Goal: Transaction & Acquisition: Obtain resource

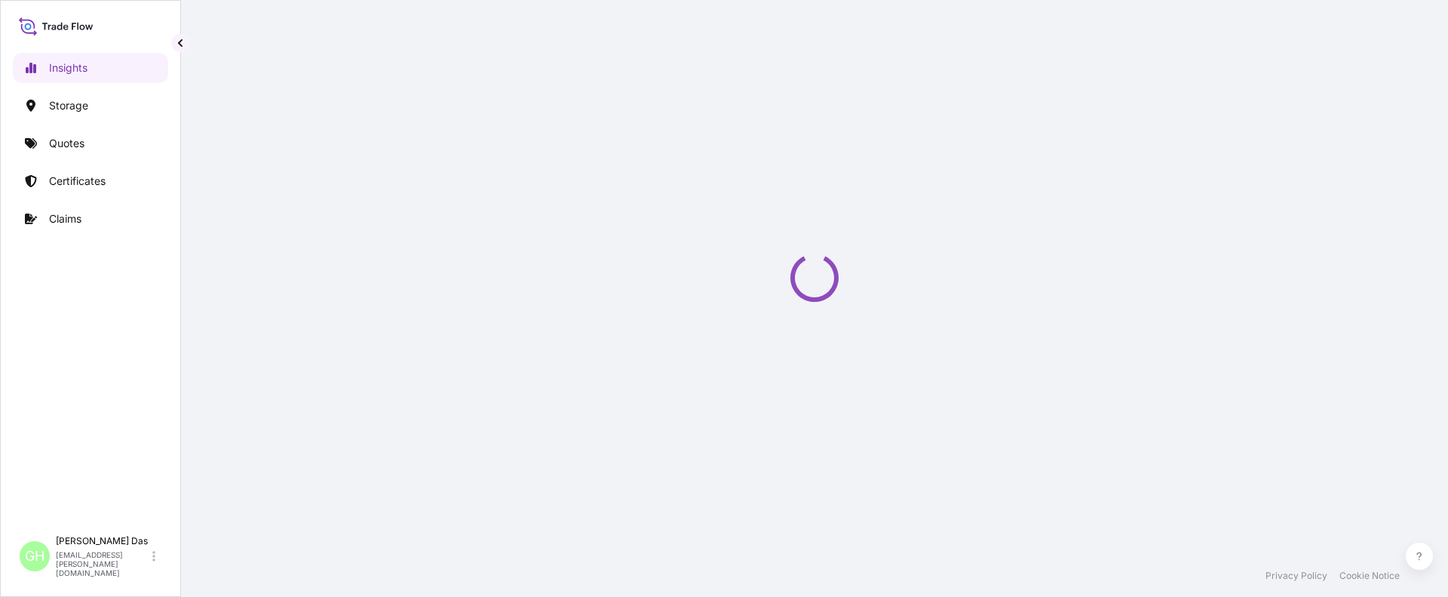
select select "2025"
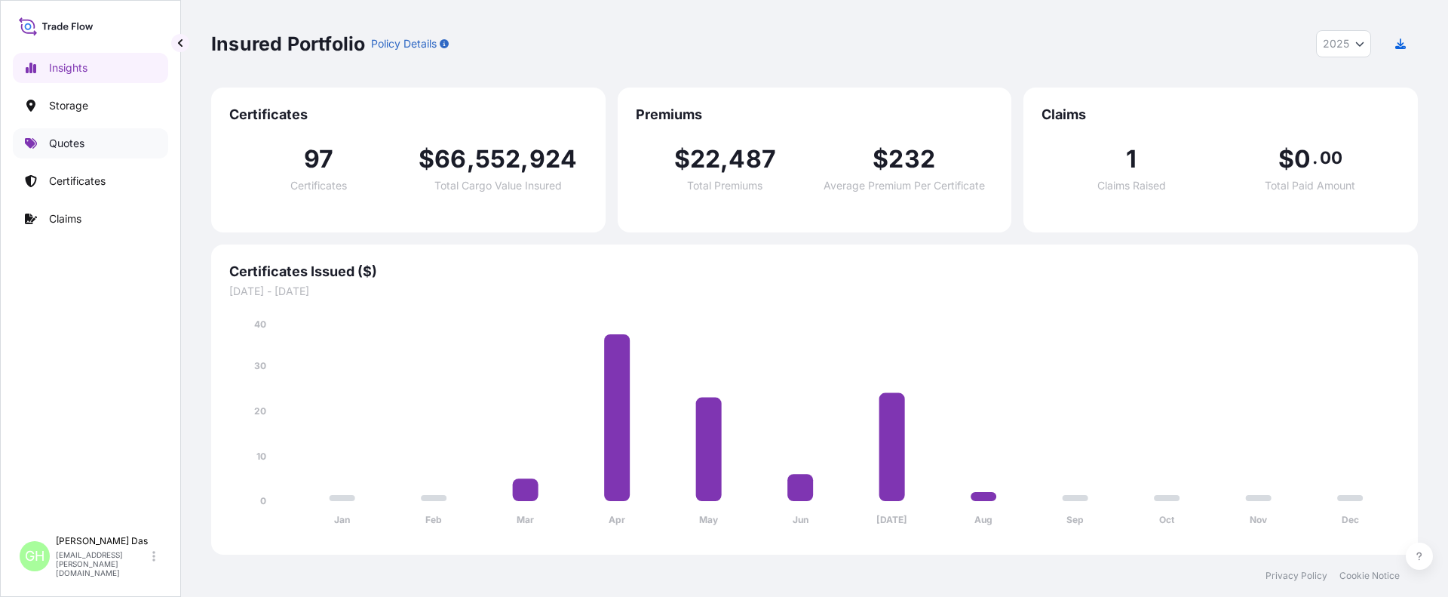
click at [69, 137] on p "Quotes" at bounding box center [66, 143] width 35 height 15
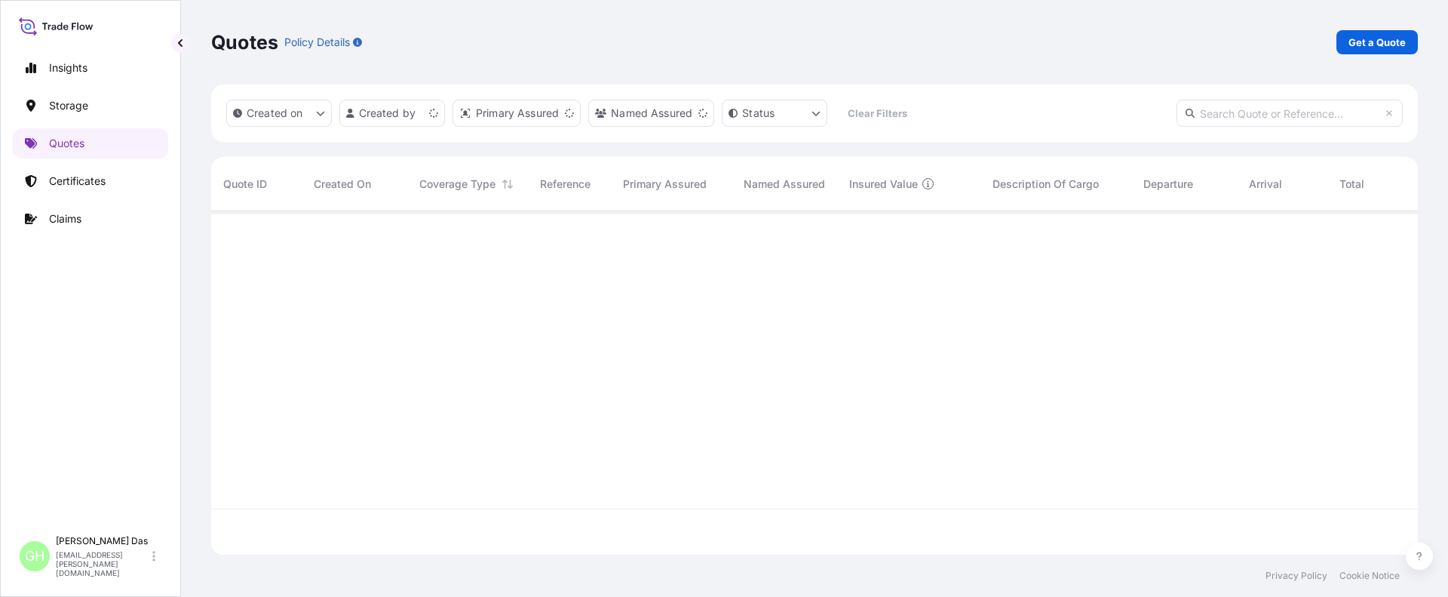
scroll to position [340, 1195]
click at [1382, 40] on p "Get a Quote" at bounding box center [1376, 42] width 57 height 15
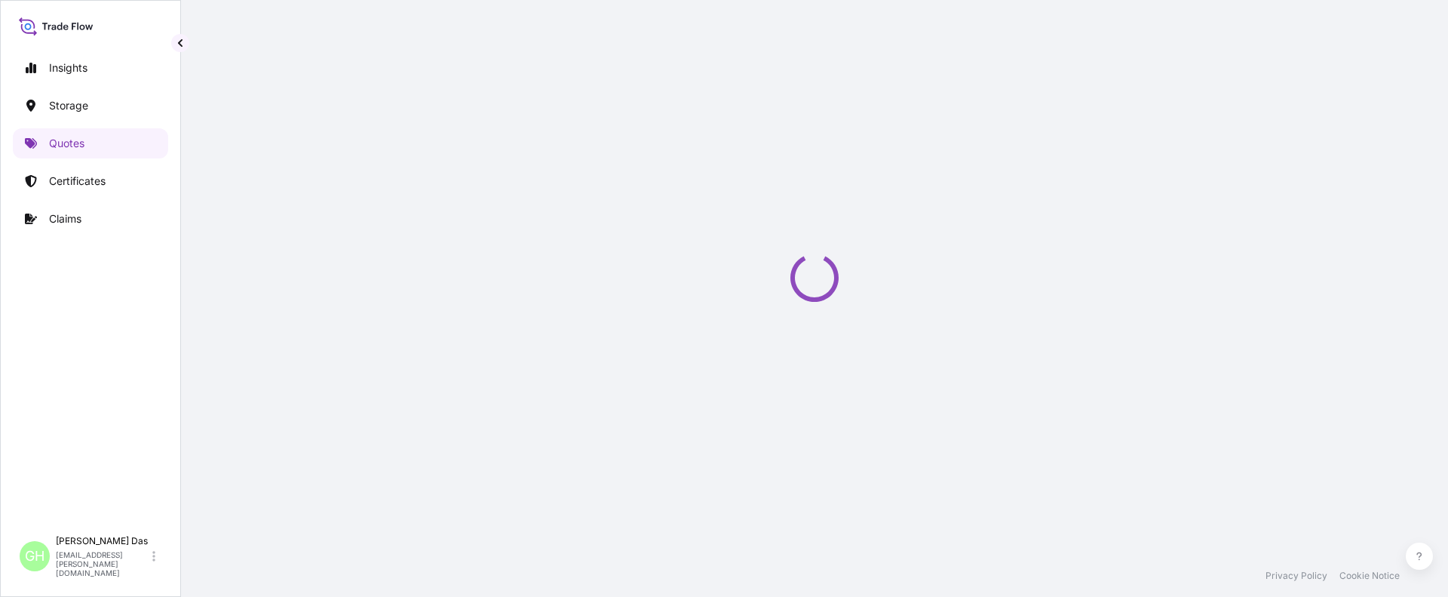
scroll to position [24, 0]
select select "Water"
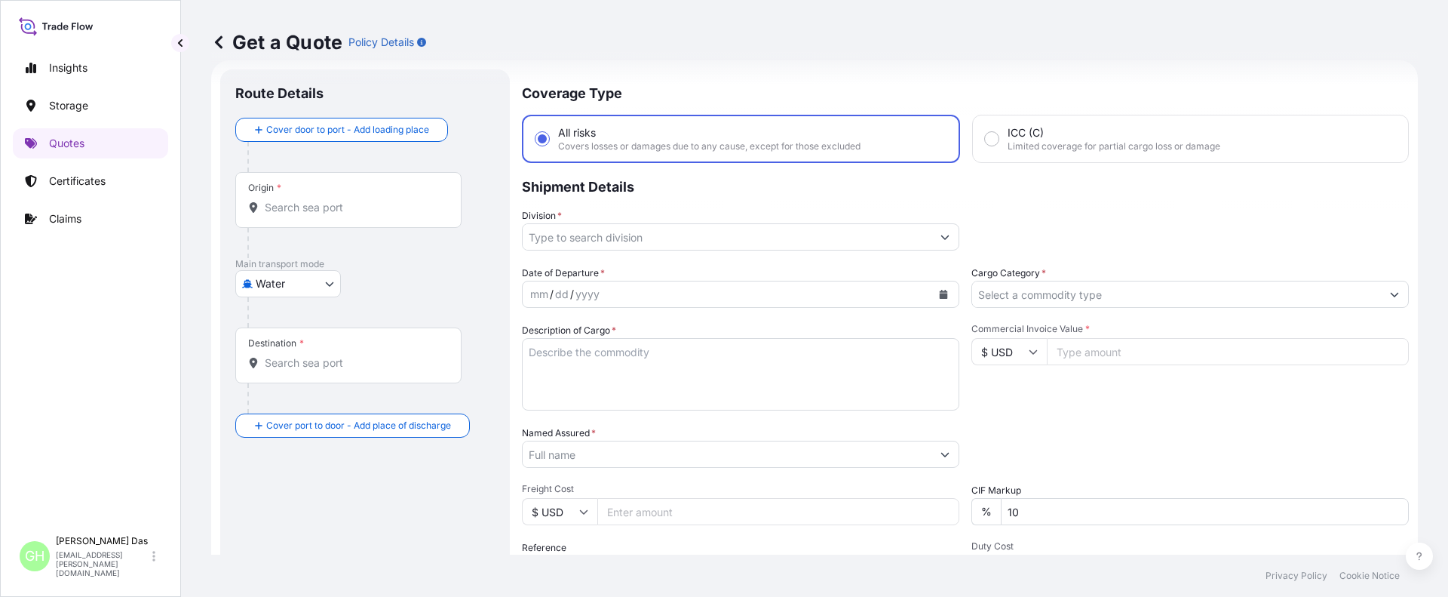
click at [333, 204] on input "Origin *" at bounding box center [354, 207] width 178 height 15
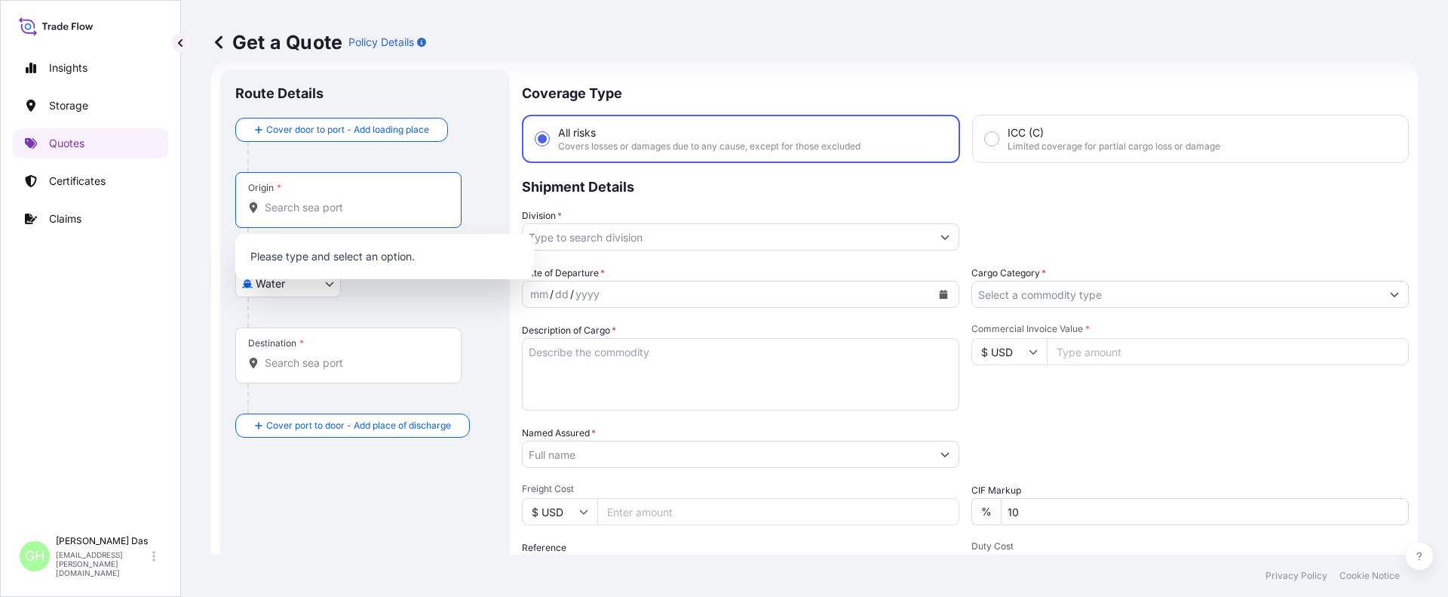
paste input "HOUSTON, TX"
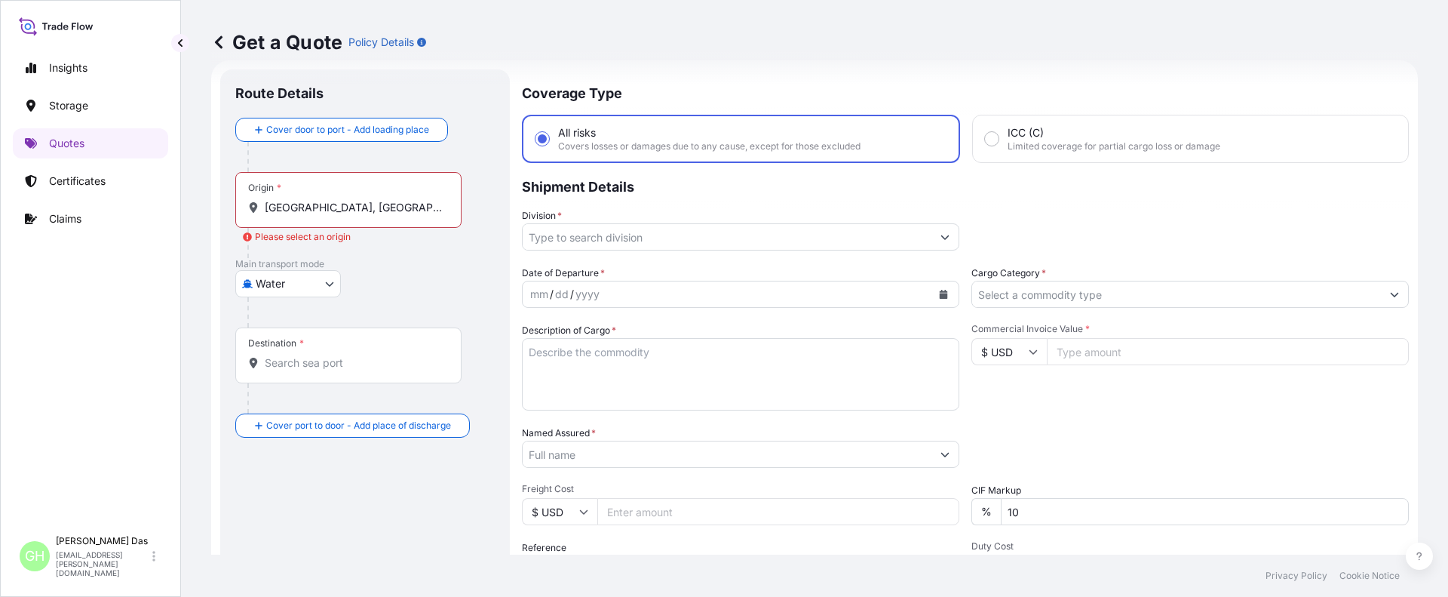
click at [379, 211] on input "HOUSTON, TX" at bounding box center [354, 207] width 178 height 15
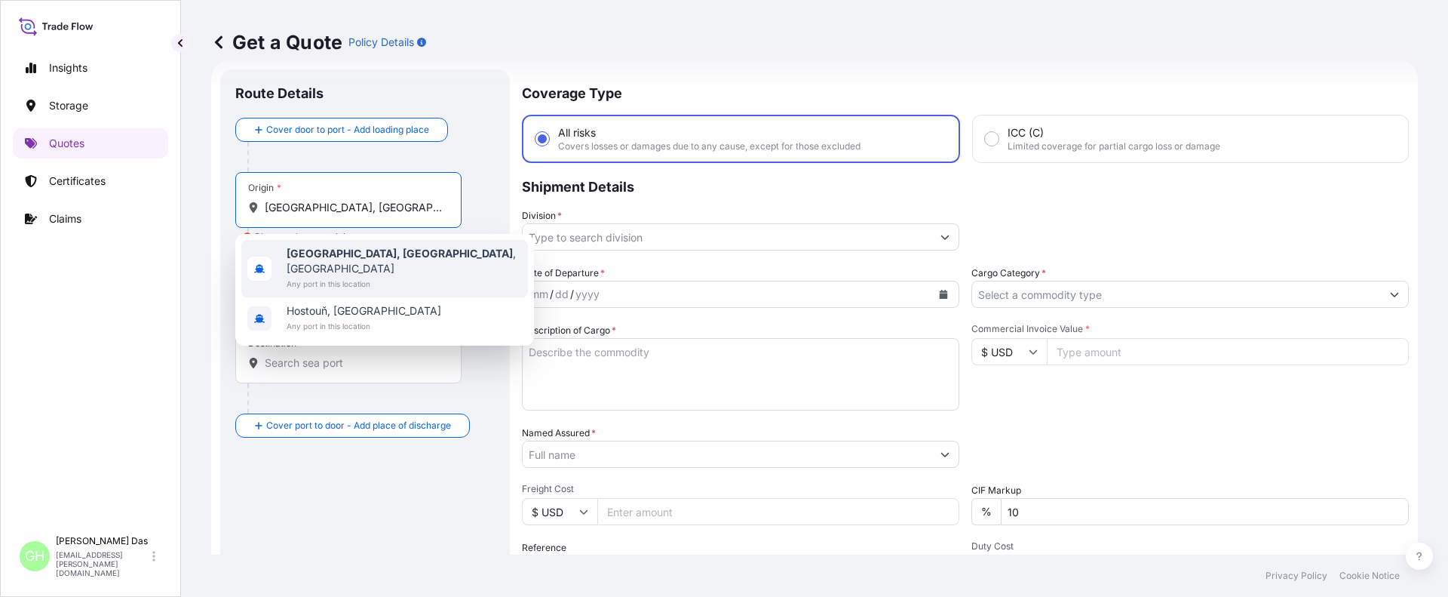
click at [337, 257] on b "Houston, TX" at bounding box center [400, 253] width 226 height 13
type input "Houston, TX, USA"
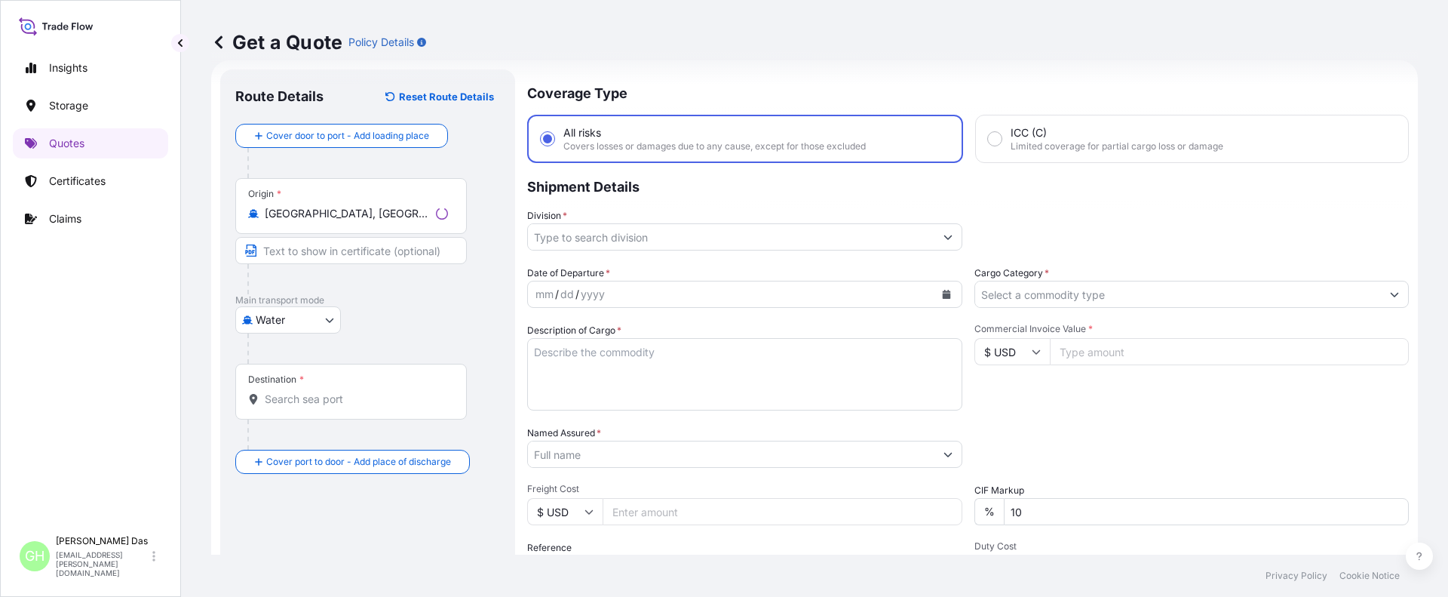
click at [332, 366] on div "Destination *" at bounding box center [351, 391] width 232 height 56
click at [332, 391] on input "Destination *" at bounding box center [356, 398] width 183 height 15
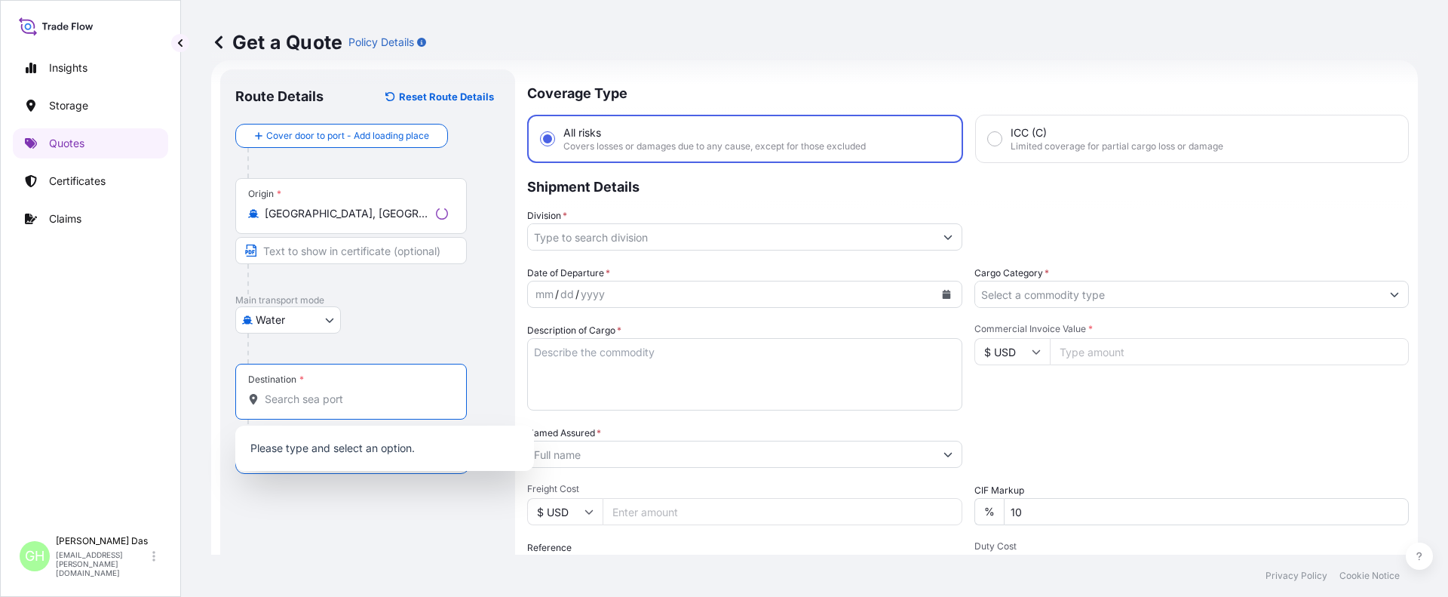
click at [315, 395] on input "Destination *" at bounding box center [356, 398] width 183 height 15
paste input "CALLAO, PERU"
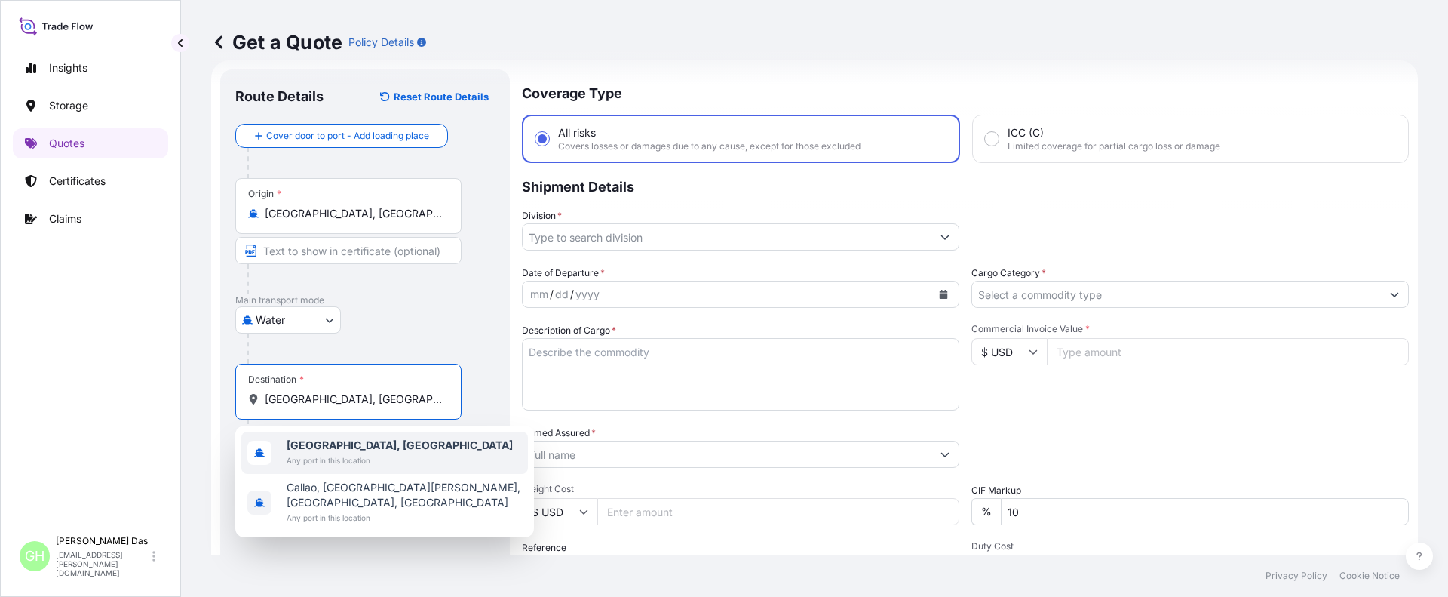
click at [319, 446] on b "Callao, Peru" at bounding box center [400, 444] width 226 height 13
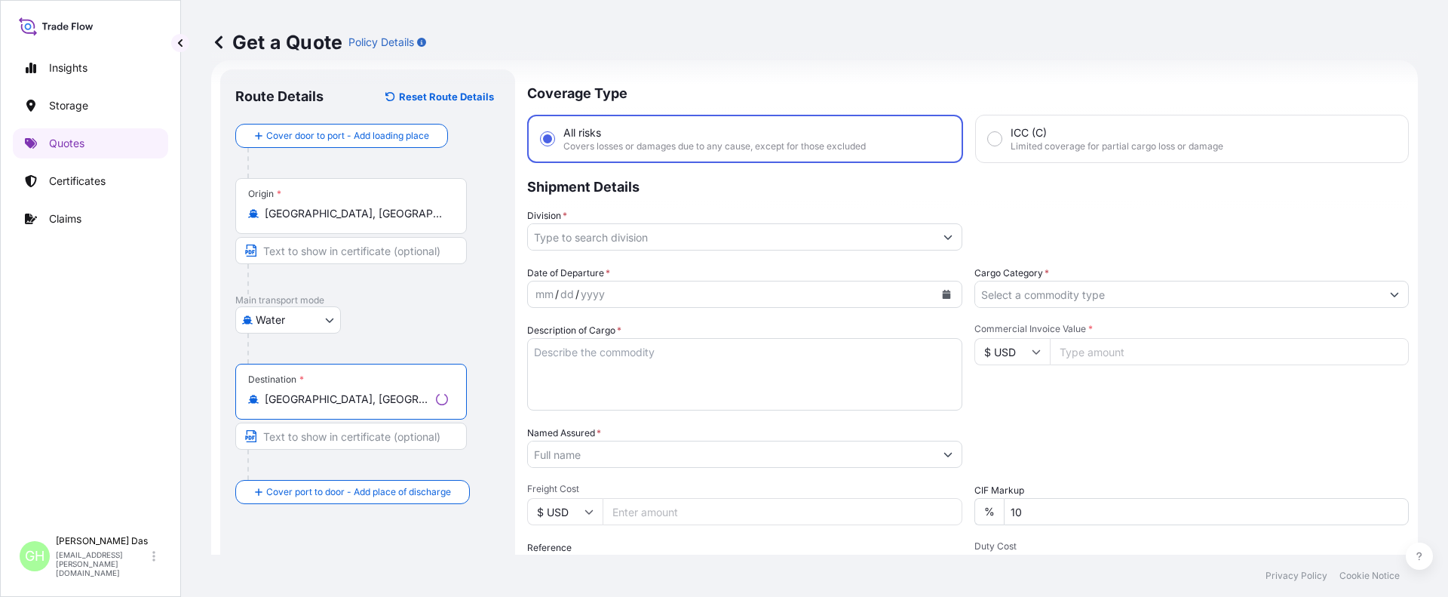
type input "Callao, Peru"
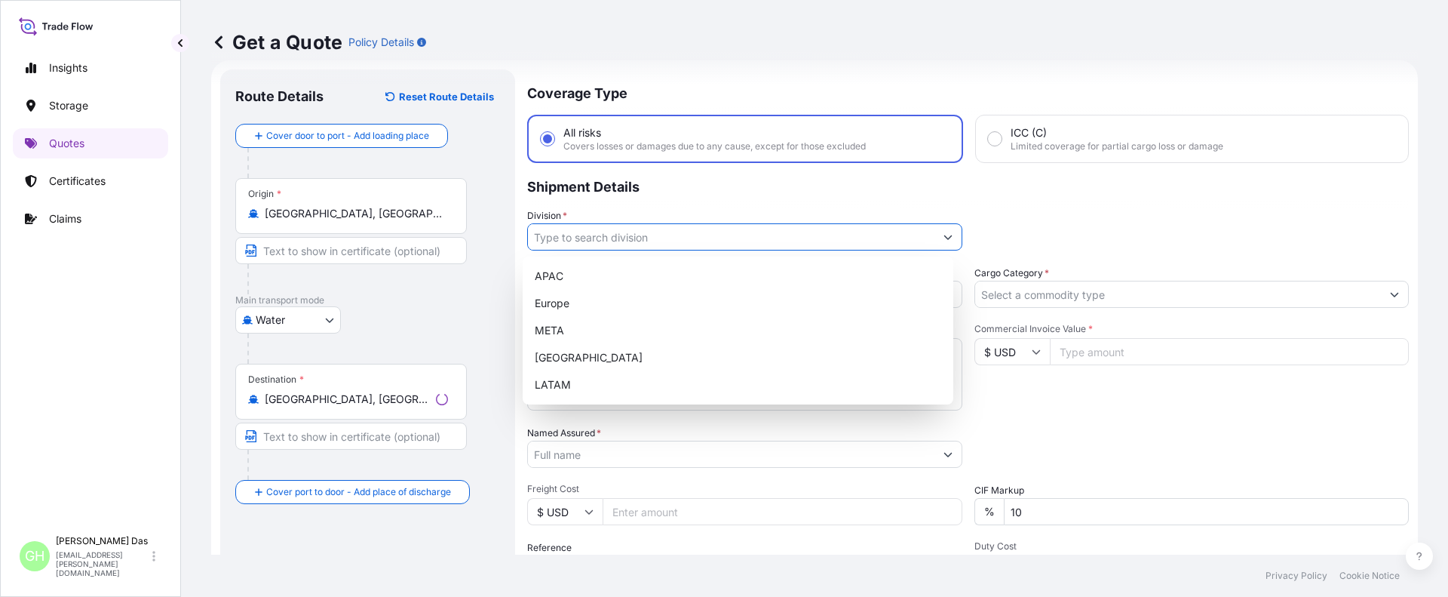
click at [594, 241] on input "Division *" at bounding box center [731, 236] width 406 height 27
click at [554, 285] on div "APAC" at bounding box center [738, 275] width 419 height 27
type input "APAC"
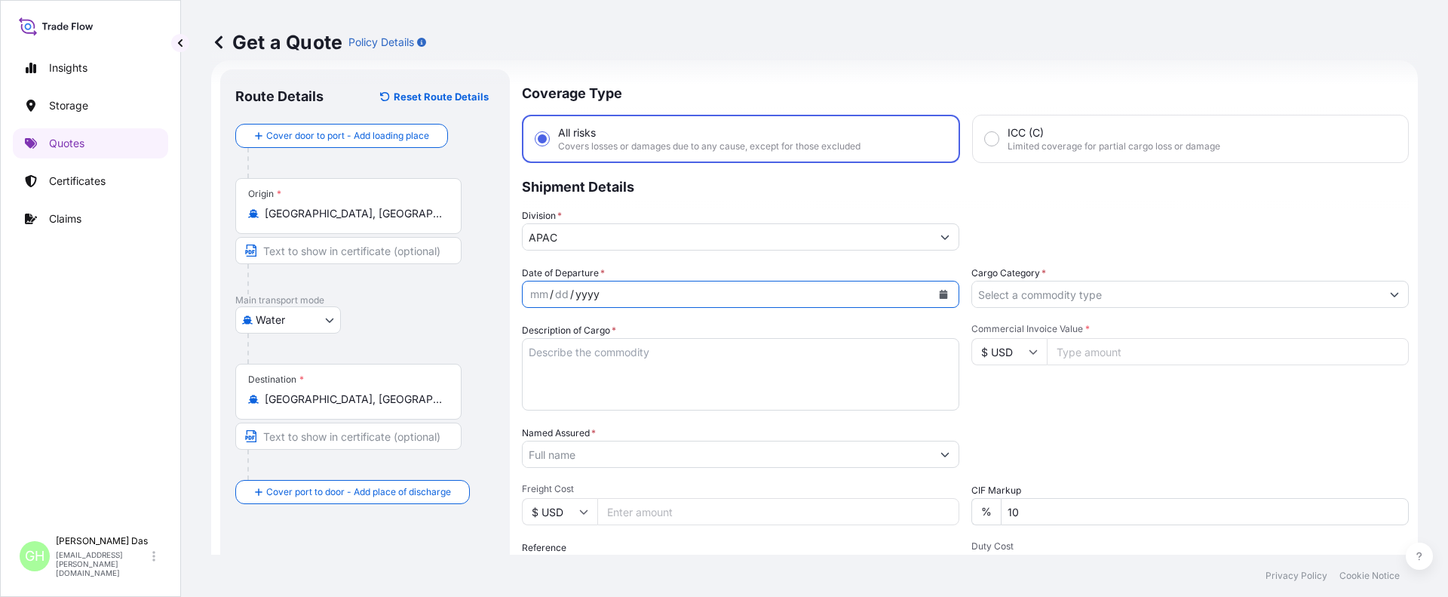
click at [592, 300] on div "yyyy" at bounding box center [587, 294] width 27 height 18
click at [544, 290] on div "mm" at bounding box center [539, 294] width 21 height 18
click at [940, 291] on icon "Calendar" at bounding box center [944, 294] width 8 height 9
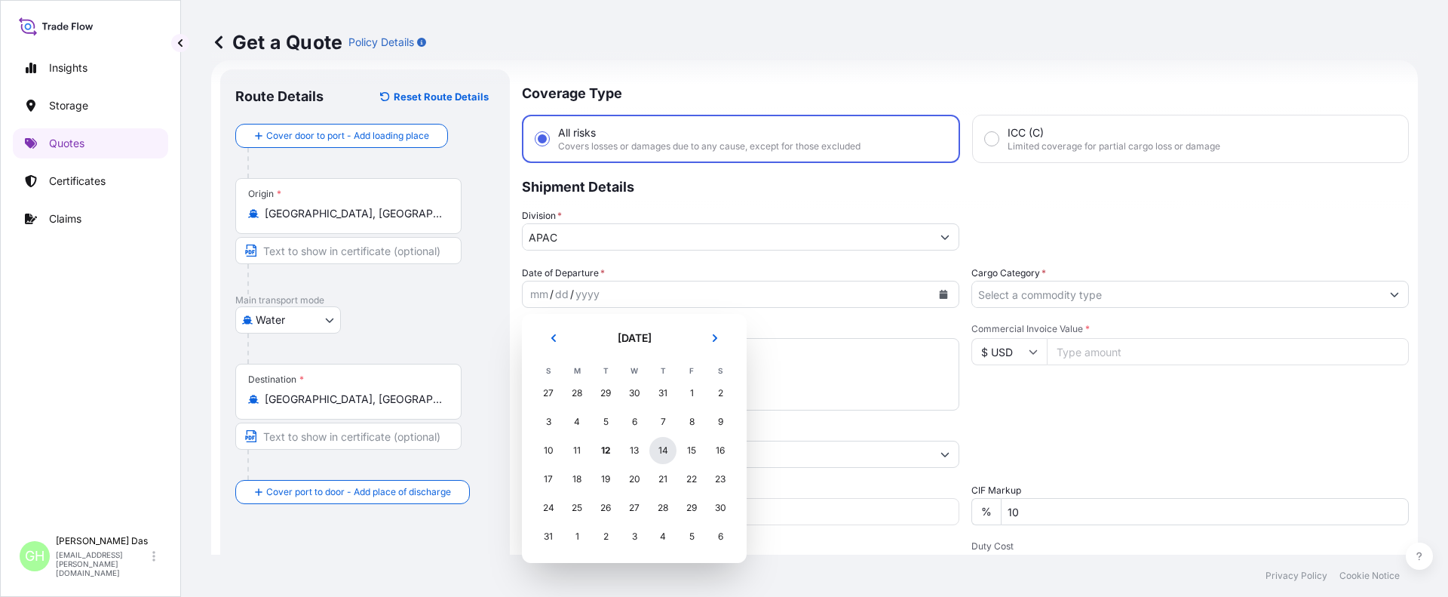
click at [664, 449] on div "14" at bounding box center [662, 450] width 27 height 27
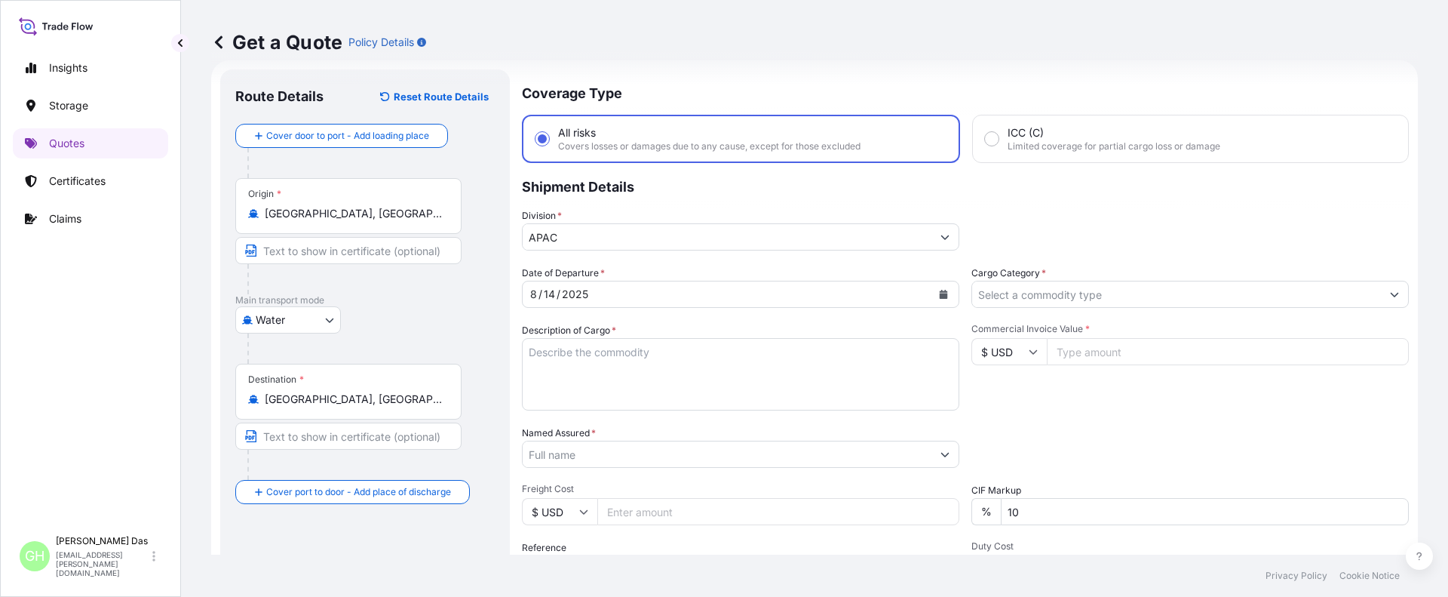
drag, startPoint x: 152, startPoint y: 395, endPoint x: 177, endPoint y: 391, distance: 25.2
click at [155, 394] on div "Insights Storage Quotes Certificates Claims" at bounding box center [90, 283] width 155 height 489
click at [577, 351] on textarea "Description of Cargo *" at bounding box center [740, 374] width 437 height 72
paste textarea "BAGS LOADED ONTO 85 PALLETS LOADED INTO 5 40' CONTAINER(S) PETROTHENE NA321210,…"
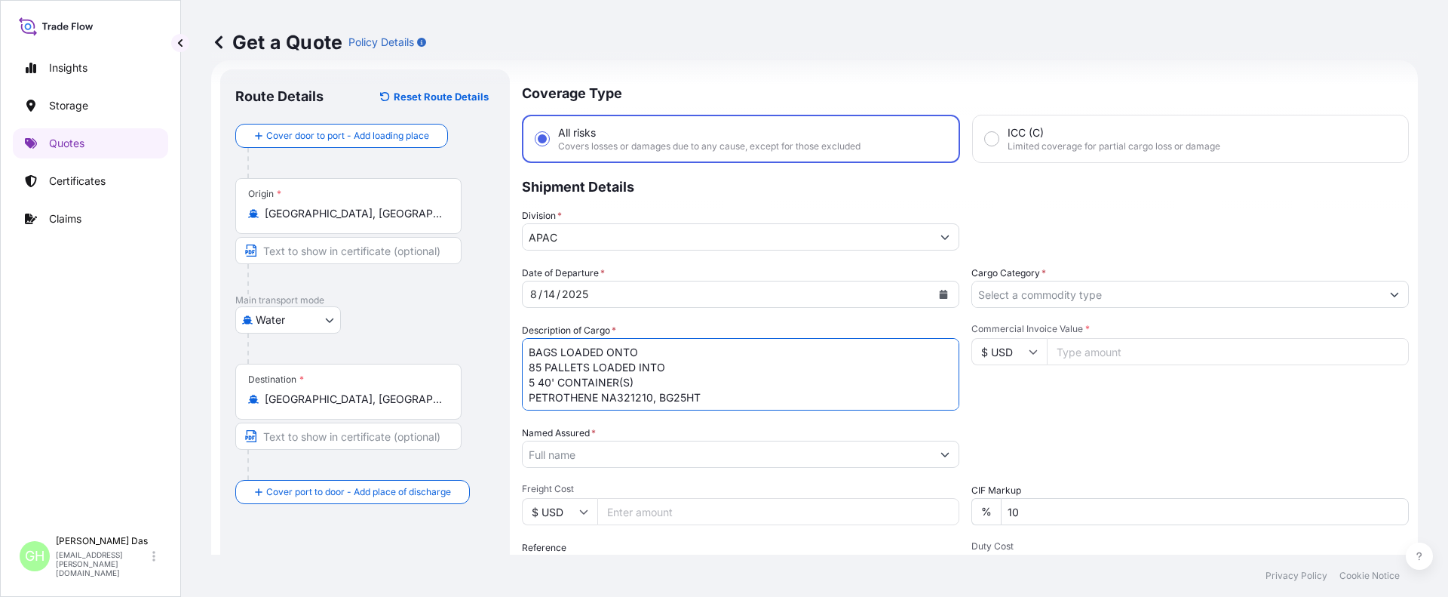
click at [532, 348] on textarea "BAGS LOADED ONTO 85 PALLETS LOADED INTO 5 40' CONTAINER(S) PETROTHENE NA321210,…" at bounding box center [740, 374] width 437 height 72
type textarea "4675 BAGS LOADED ONTO 85 PALLETS LOADED INTO 5 40' CONTAINER(S) PETROTHENE NA32…"
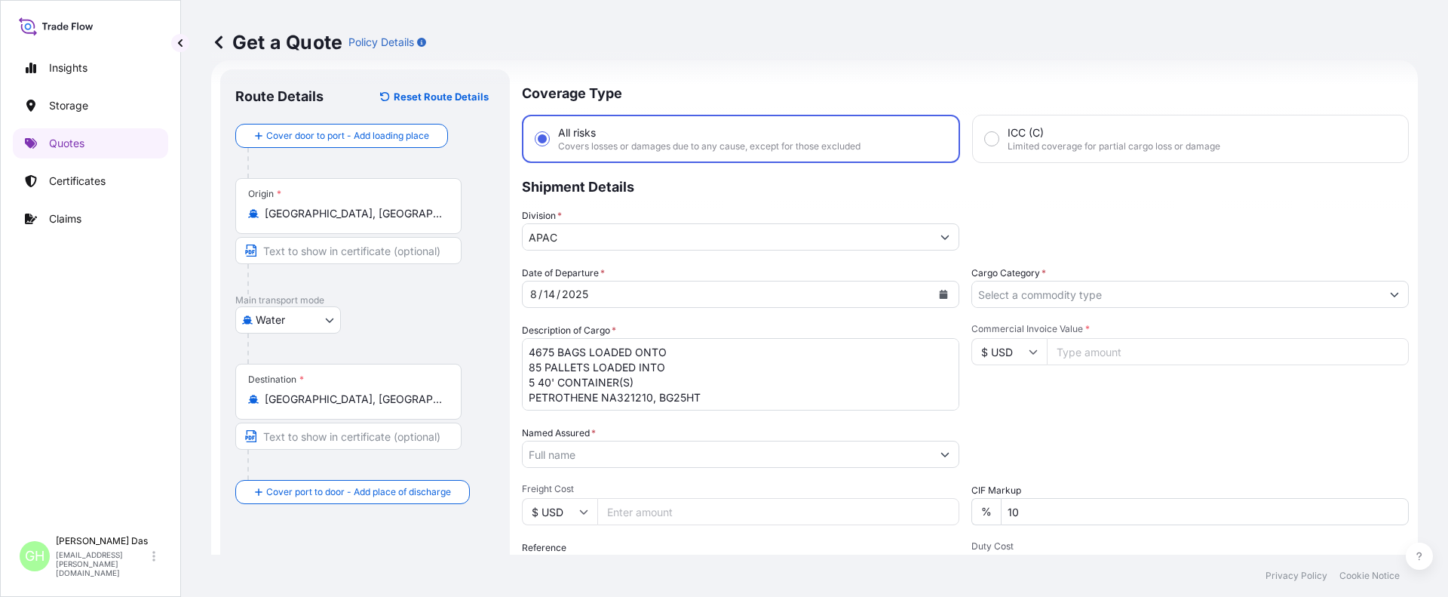
drag, startPoint x: 89, startPoint y: 423, endPoint x: 117, endPoint y: 423, distance: 27.9
click at [89, 423] on div "Insights Storage Quotes Certificates Claims" at bounding box center [90, 283] width 155 height 489
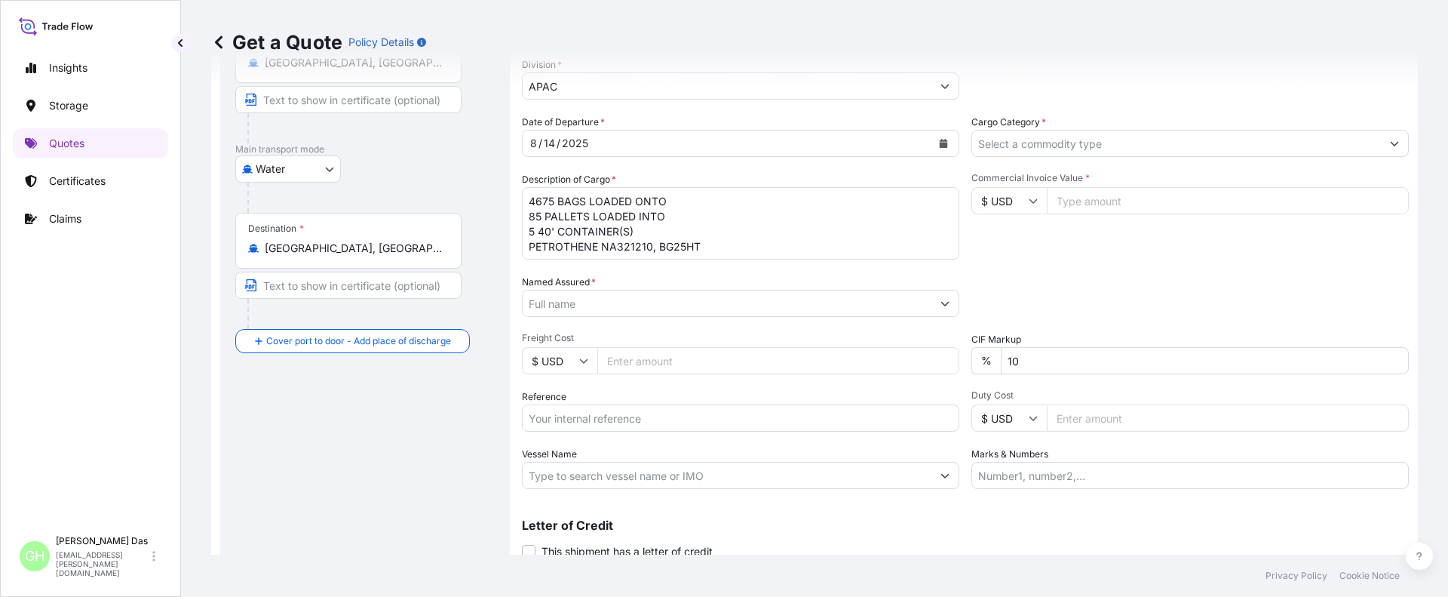
drag, startPoint x: 70, startPoint y: 333, endPoint x: 487, endPoint y: 383, distance: 420.0
click at [70, 333] on div "Insights Storage Quotes Certificates Claims" at bounding box center [90, 283] width 155 height 489
click at [607, 304] on input "Named Assured *" at bounding box center [727, 303] width 409 height 27
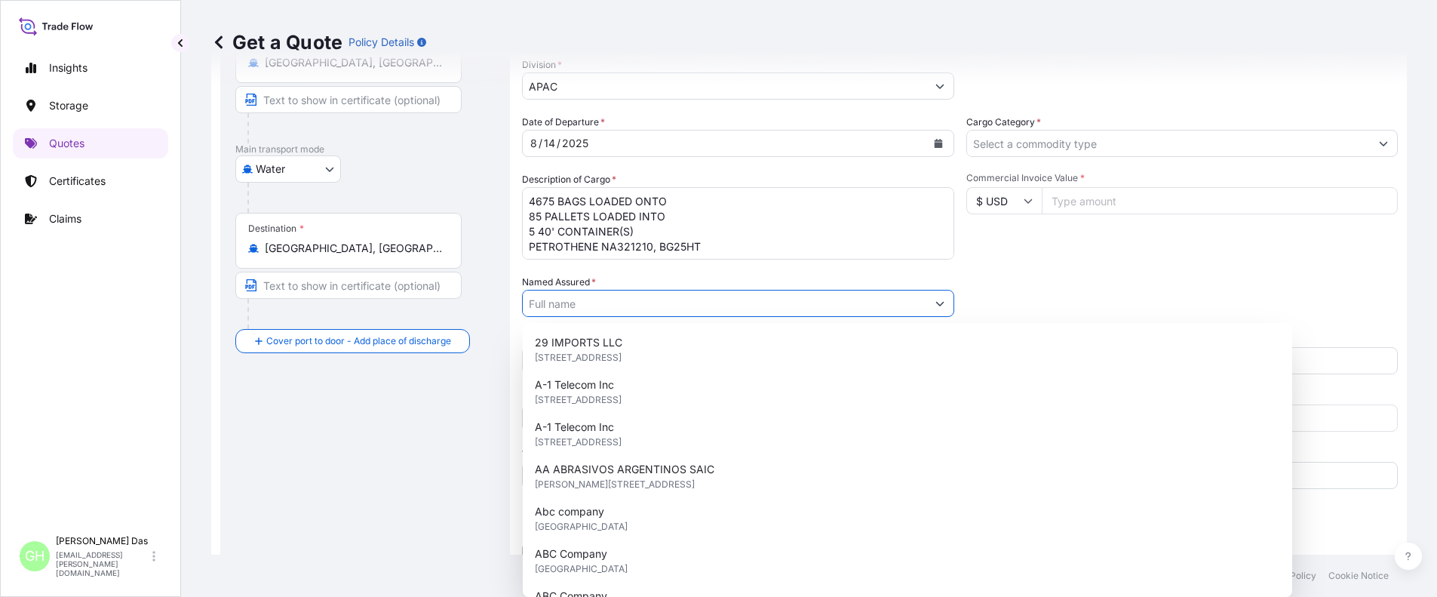
paste input "EQUISTAR CHEMICALS, LP"
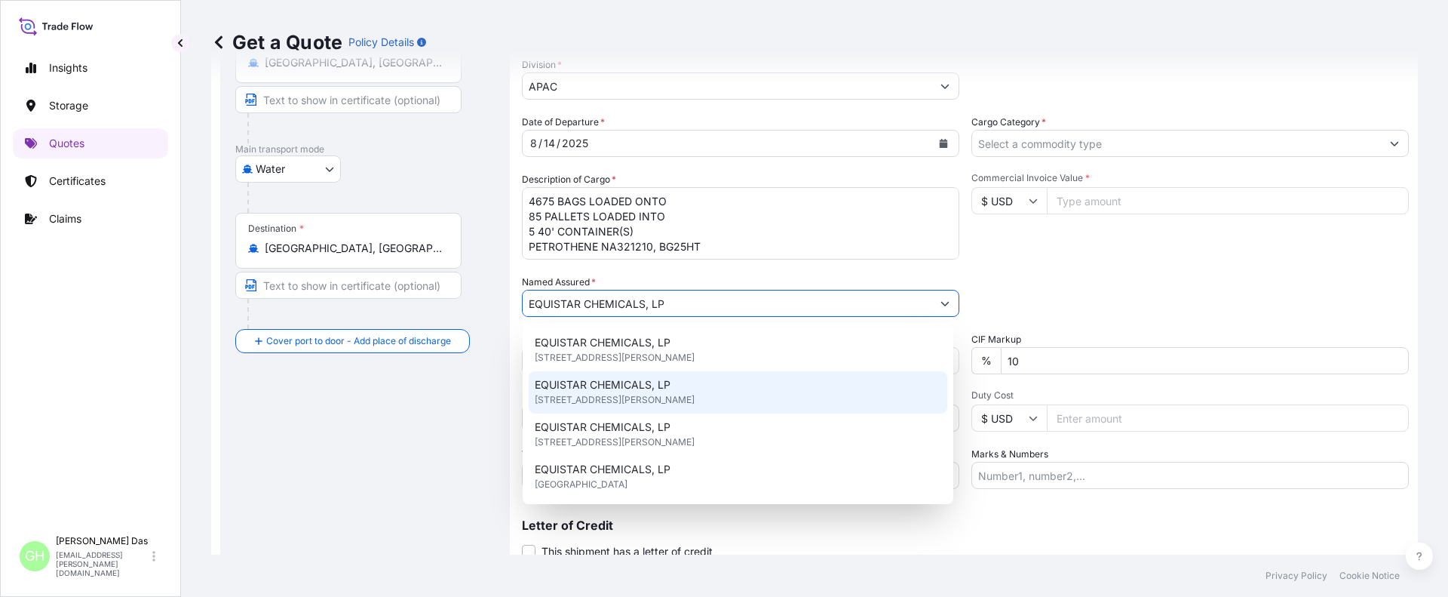
click at [695, 401] on span "1221 MCKINNEY,SUITE 300, HOUSTON , TX 77010, United States of America" at bounding box center [615, 399] width 160 height 15
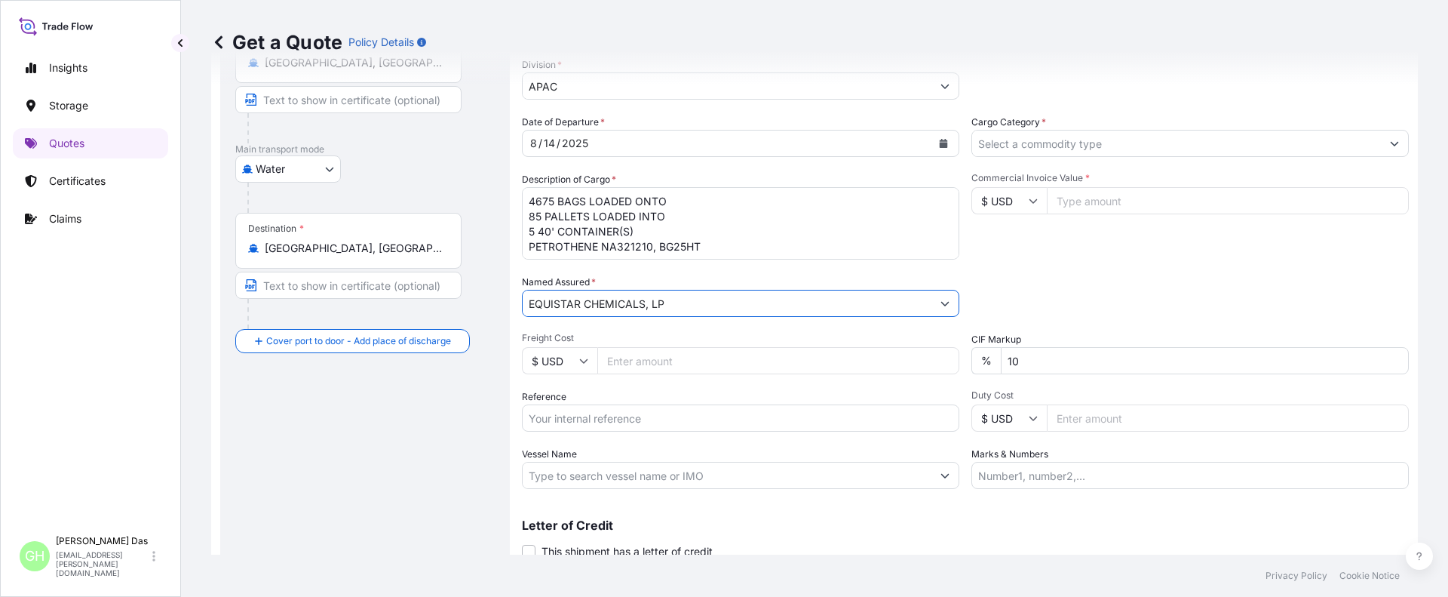
type input "EQUISTAR CHEMICALS, LP"
drag, startPoint x: 373, startPoint y: 437, endPoint x: 427, endPoint y: 424, distance: 56.0
click at [373, 437] on div "Route Details Reset Route Details Cover door to port - Add loading place Place …" at bounding box center [364, 260] width 259 height 652
click at [542, 414] on input "Reference" at bounding box center [740, 417] width 437 height 27
paste input "5012965821"
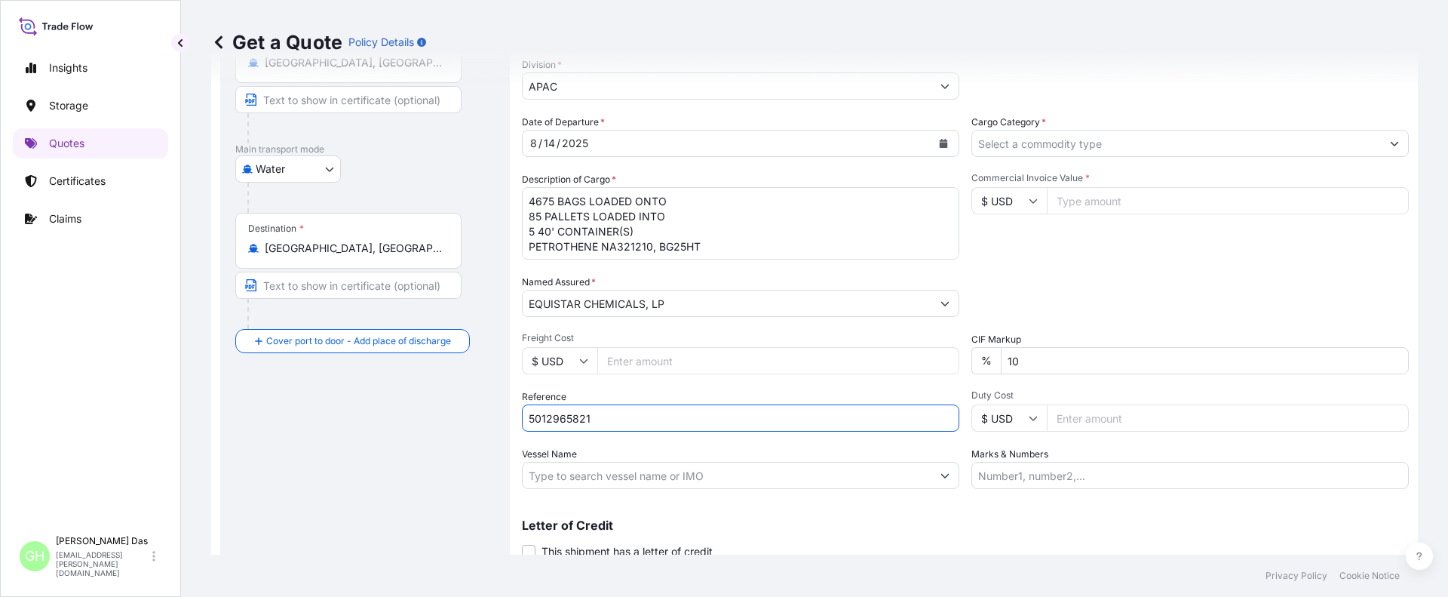
scroll to position [231, 0]
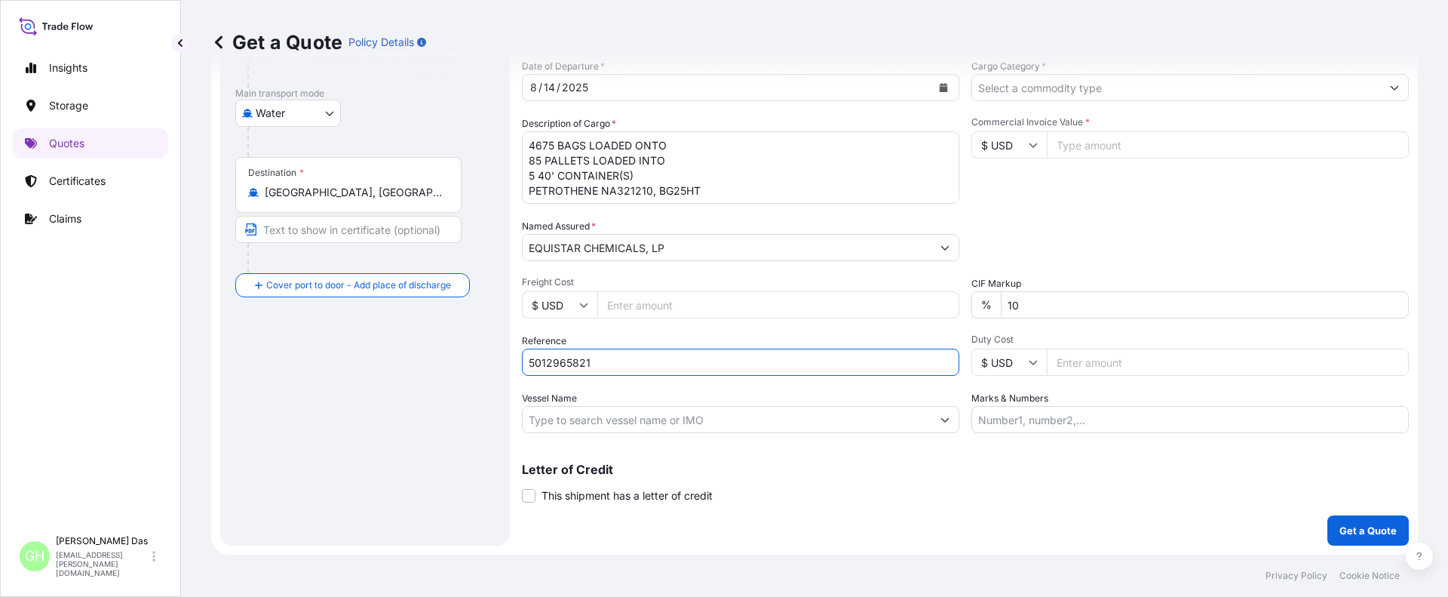
type input "5012965821"
drag, startPoint x: 235, startPoint y: 430, endPoint x: 294, endPoint y: 432, distance: 58.9
click at [235, 430] on div "Route Details Reset Route Details Cover door to port - Add loading place Place …" at bounding box center [364, 204] width 259 height 652
click at [642, 421] on input "Vessel Name" at bounding box center [727, 419] width 409 height 27
paste input "MSC JUDITH"
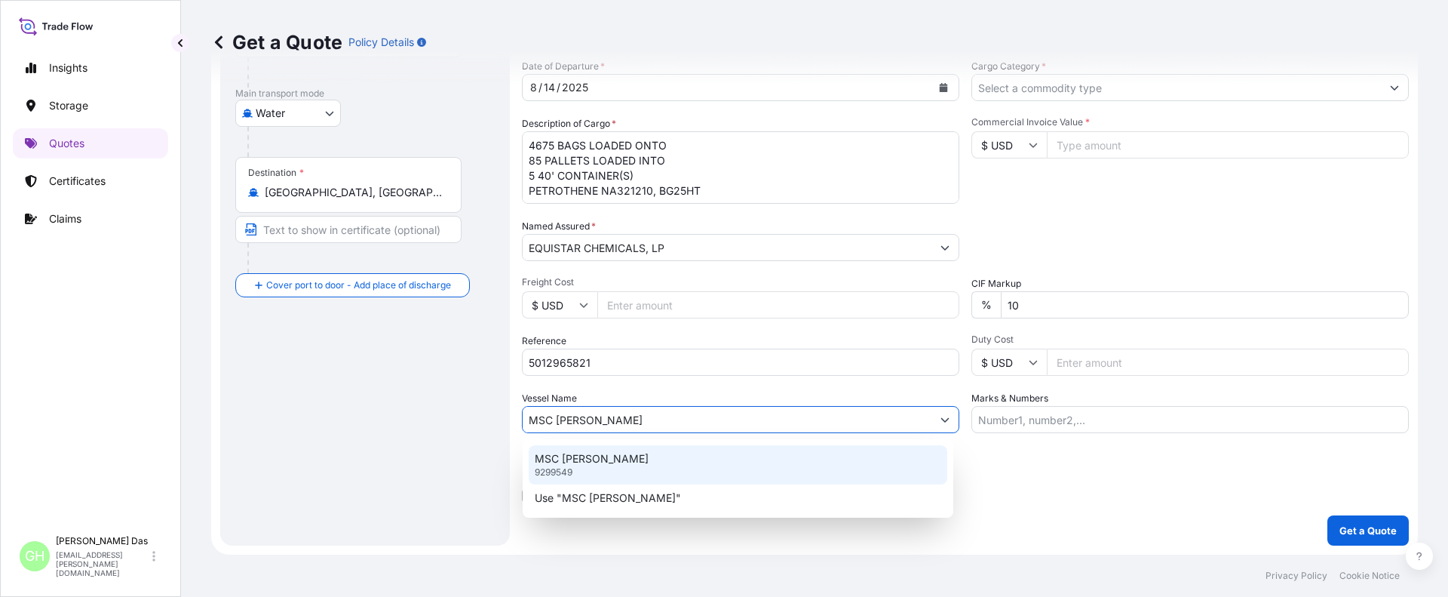
click at [584, 465] on p "MSC JUDITH" at bounding box center [592, 458] width 114 height 15
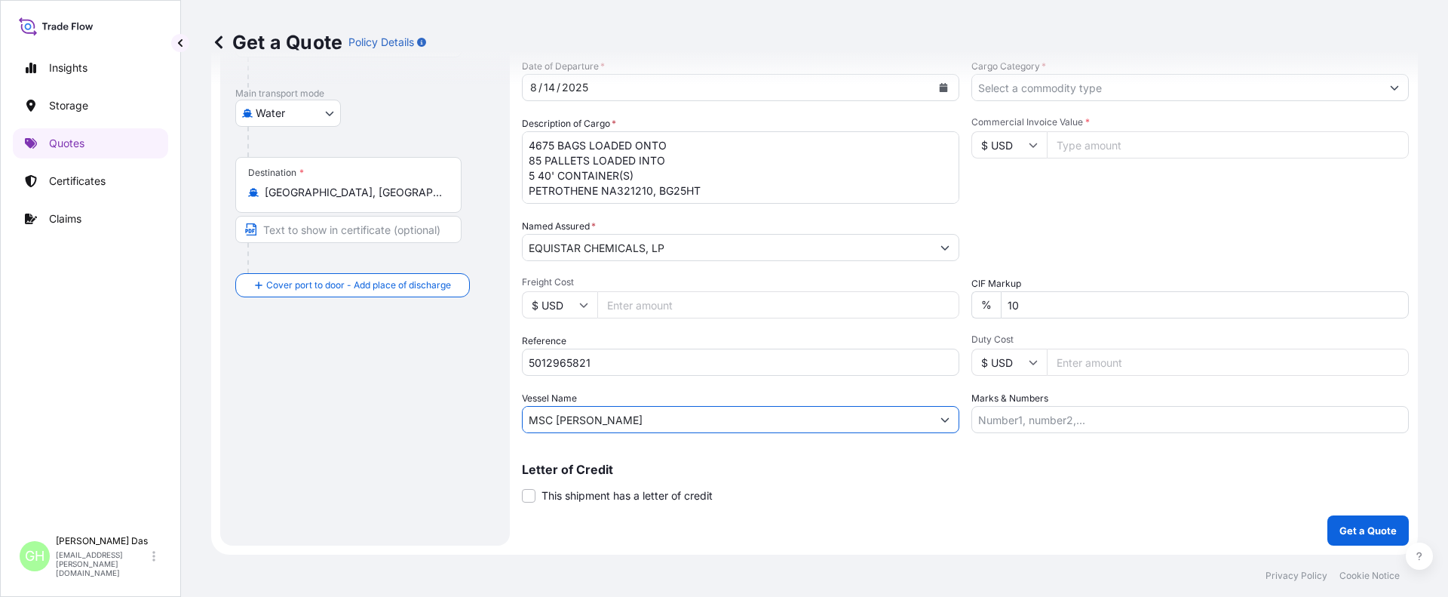
type input "MSC JUDITH"
click at [1041, 84] on div "Get a Quote Policy Details" at bounding box center [814, 42] width 1207 height 84
click at [1381, 87] on button "Show suggestions" at bounding box center [1394, 87] width 27 height 27
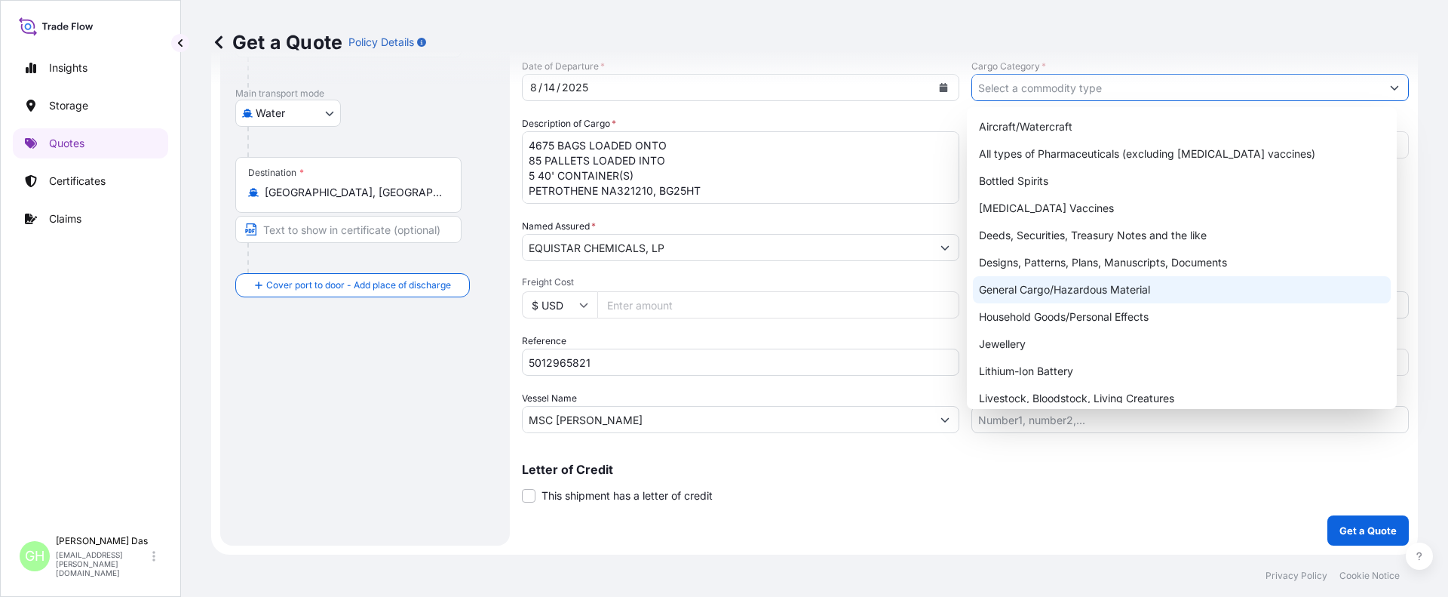
click at [1011, 289] on div "General Cargo/Hazardous Material" at bounding box center [1182, 289] width 419 height 27
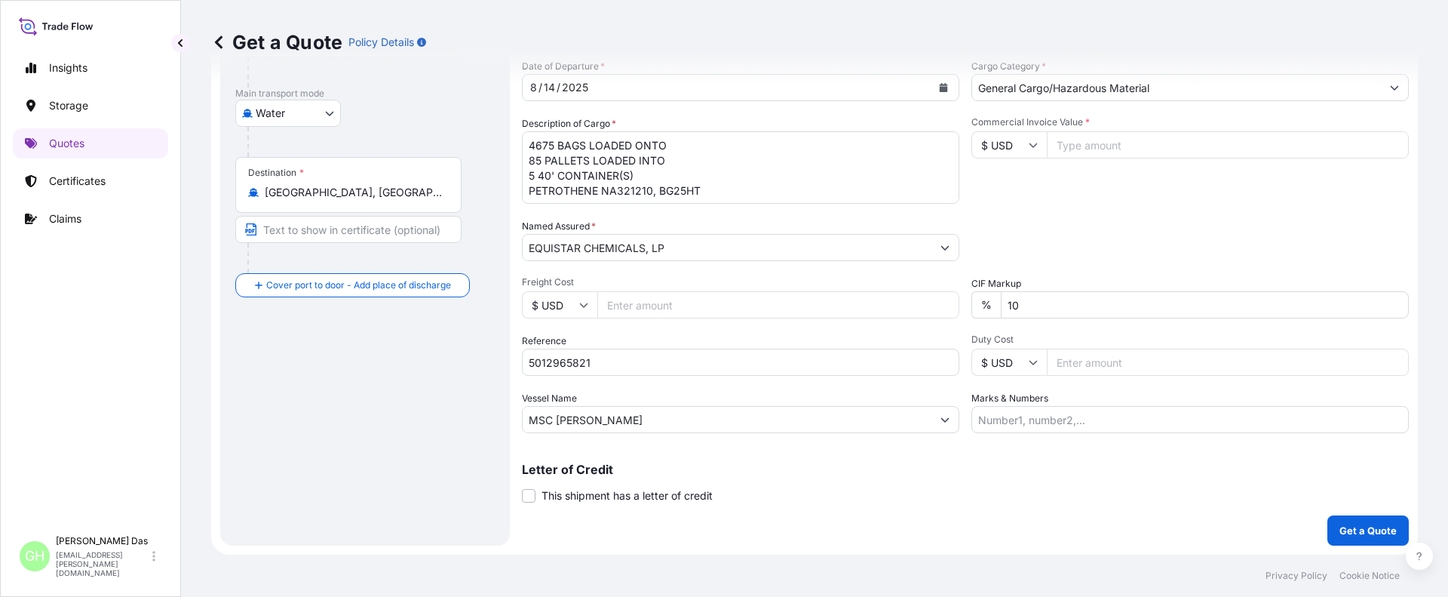
paste input "128,456.27"
type input "General Cargo/Hazardous Material"
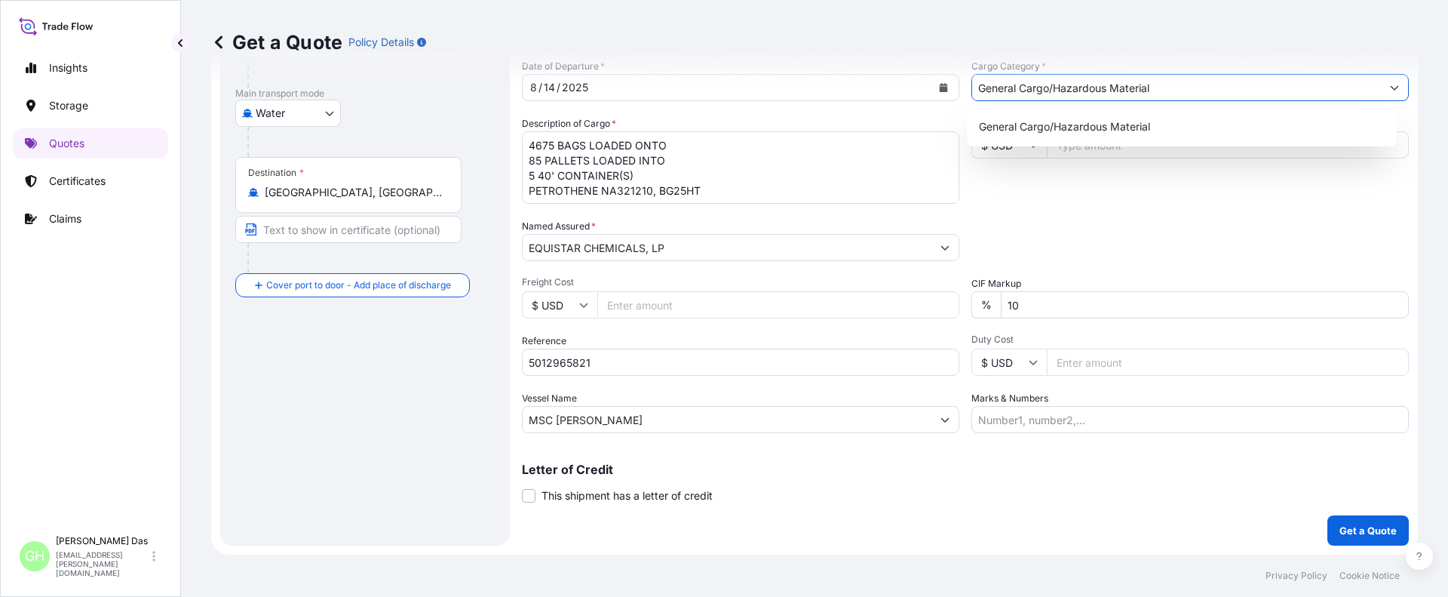
click at [1096, 143] on div "General Cargo/Hazardous Material" at bounding box center [1182, 126] width 431 height 39
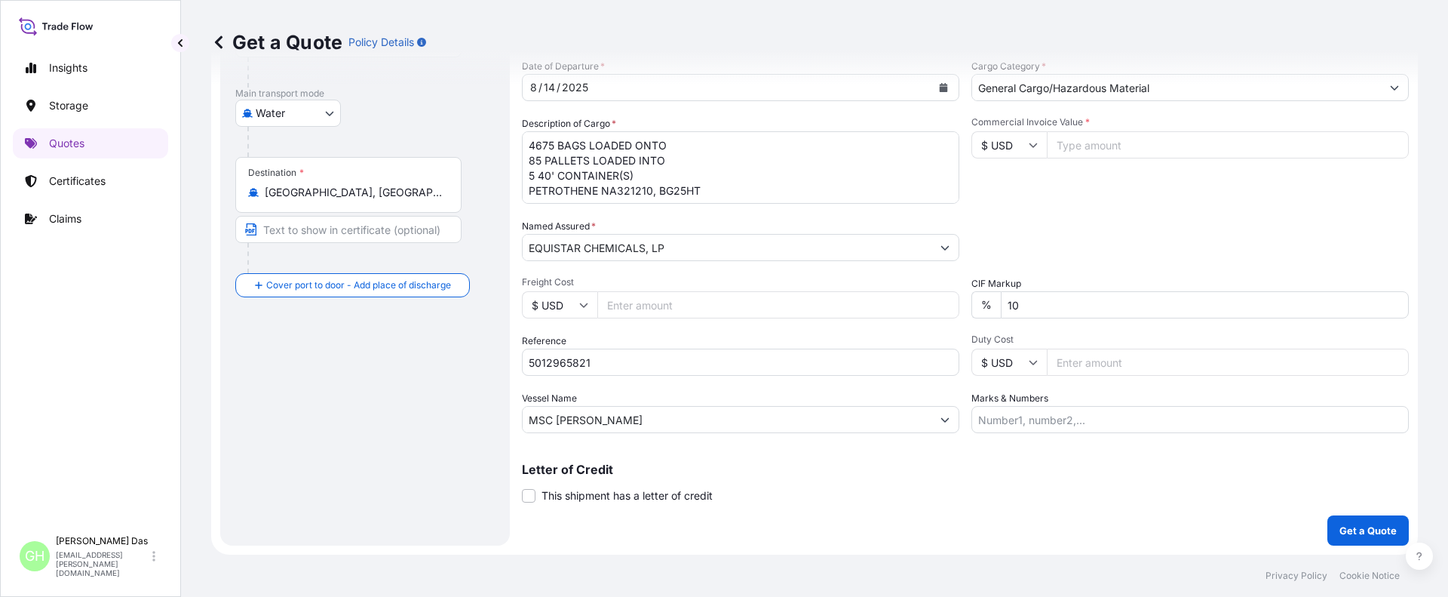
click at [1086, 145] on input "Commercial Invoice Value *" at bounding box center [1228, 144] width 362 height 27
paste input "128456.27"
type input "128456.27"
click at [1041, 213] on div "Date of Departure * 8 / 14 / 2025 Cargo Category * General Cargo/Hazardous Mate…" at bounding box center [965, 246] width 887 height 374
click at [43, 367] on div "Insights Storage Quotes Certificates Claims" at bounding box center [90, 283] width 155 height 489
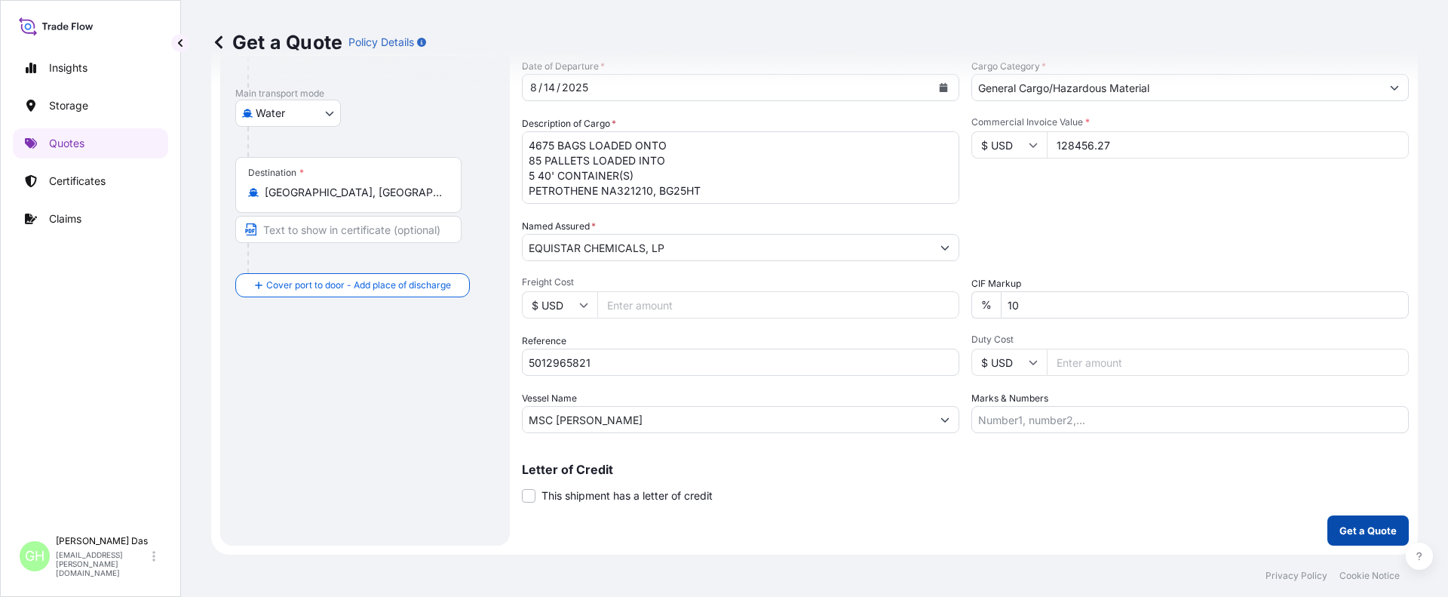
click at [1339, 527] on p "Get a Quote" at bounding box center [1367, 530] width 57 height 15
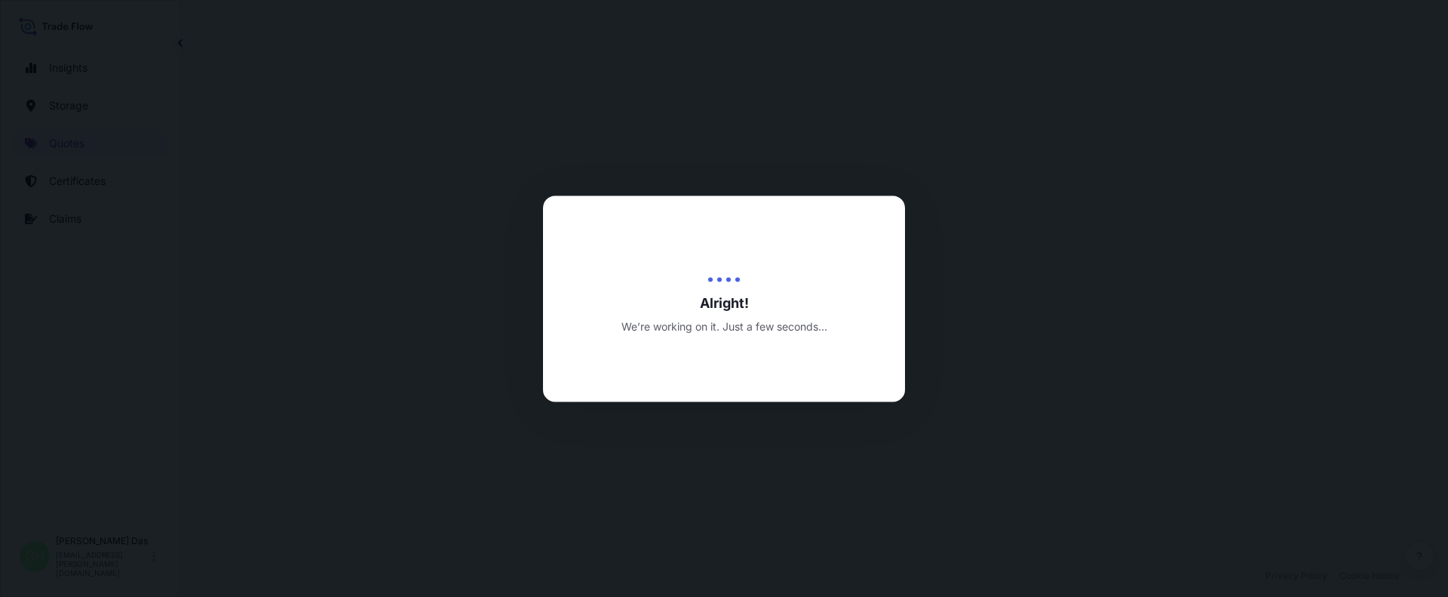
select select "Water"
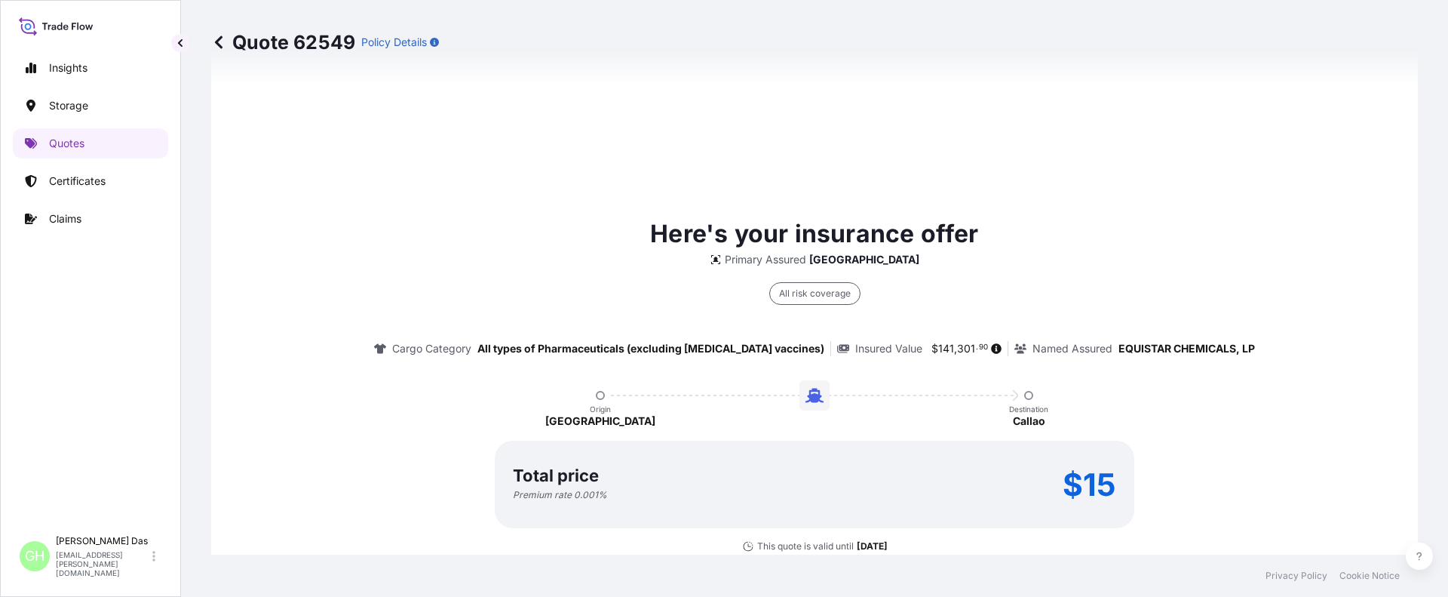
scroll to position [2247, 0]
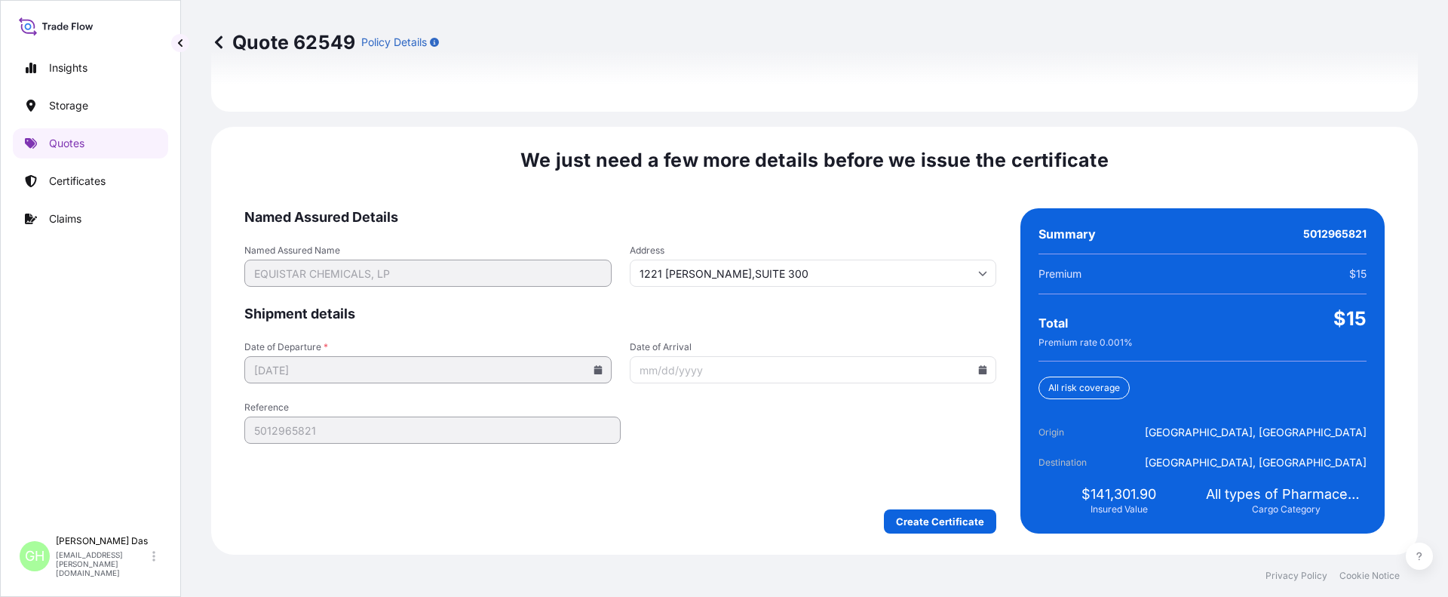
click at [168, 429] on div "Insights Storage Quotes Certificates Claims GH Gayatri Hari Das gayatri.haridas…" at bounding box center [90, 298] width 181 height 597
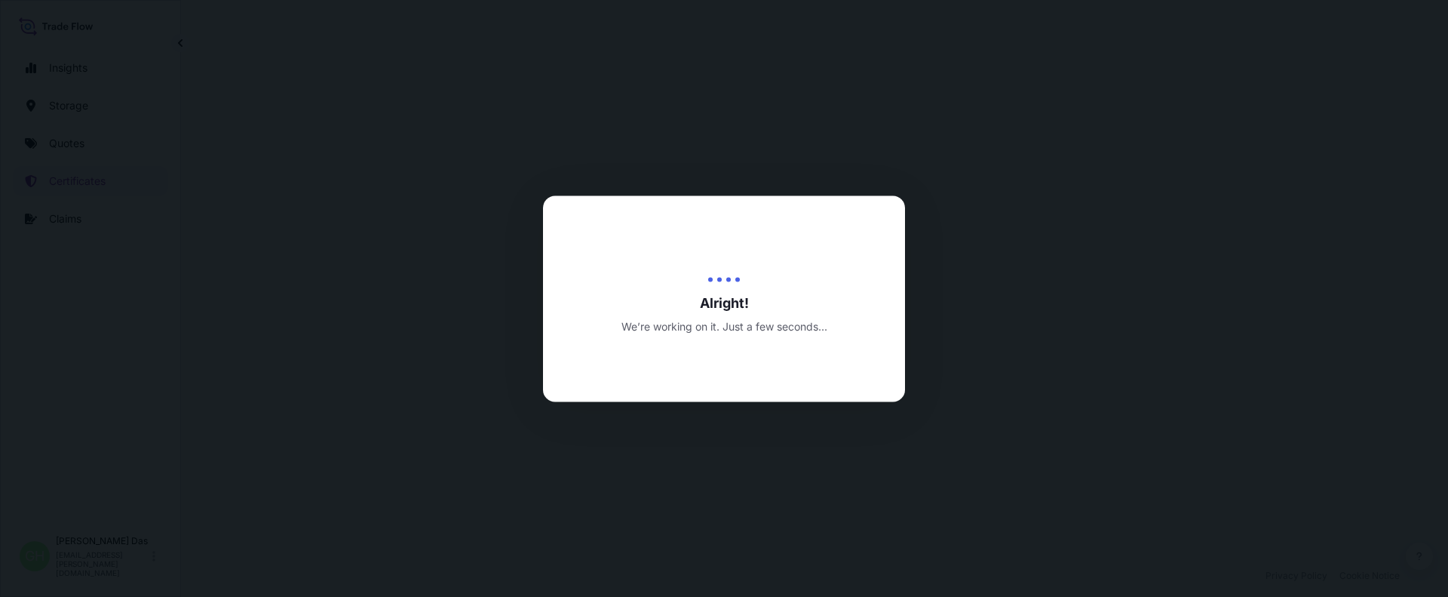
click at [76, 324] on div at bounding box center [724, 298] width 1448 height 597
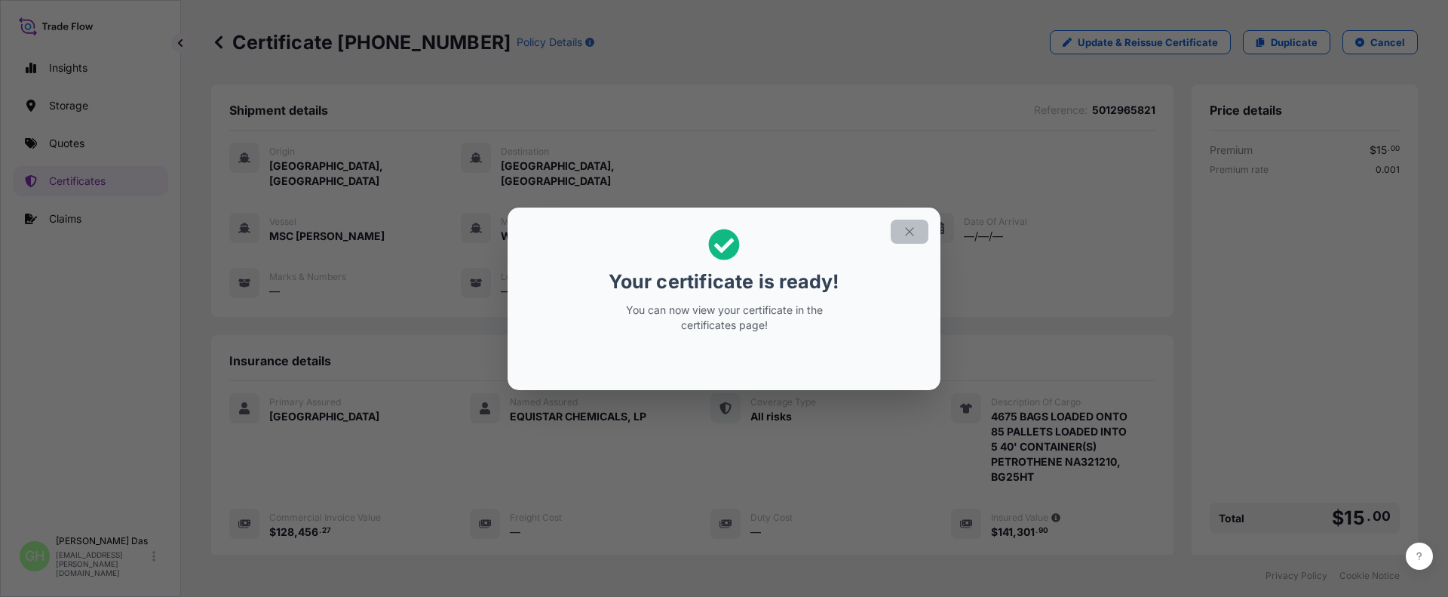
click at [908, 233] on icon "button" at bounding box center [909, 231] width 8 height 8
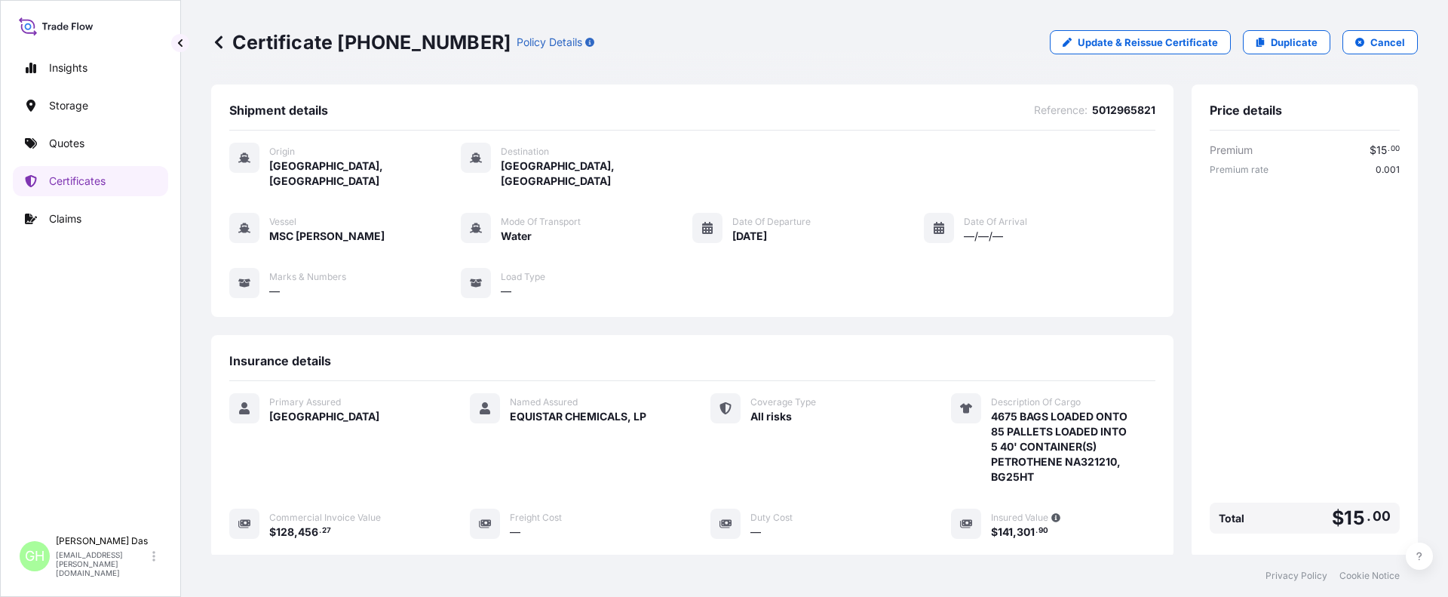
scroll to position [241, 0]
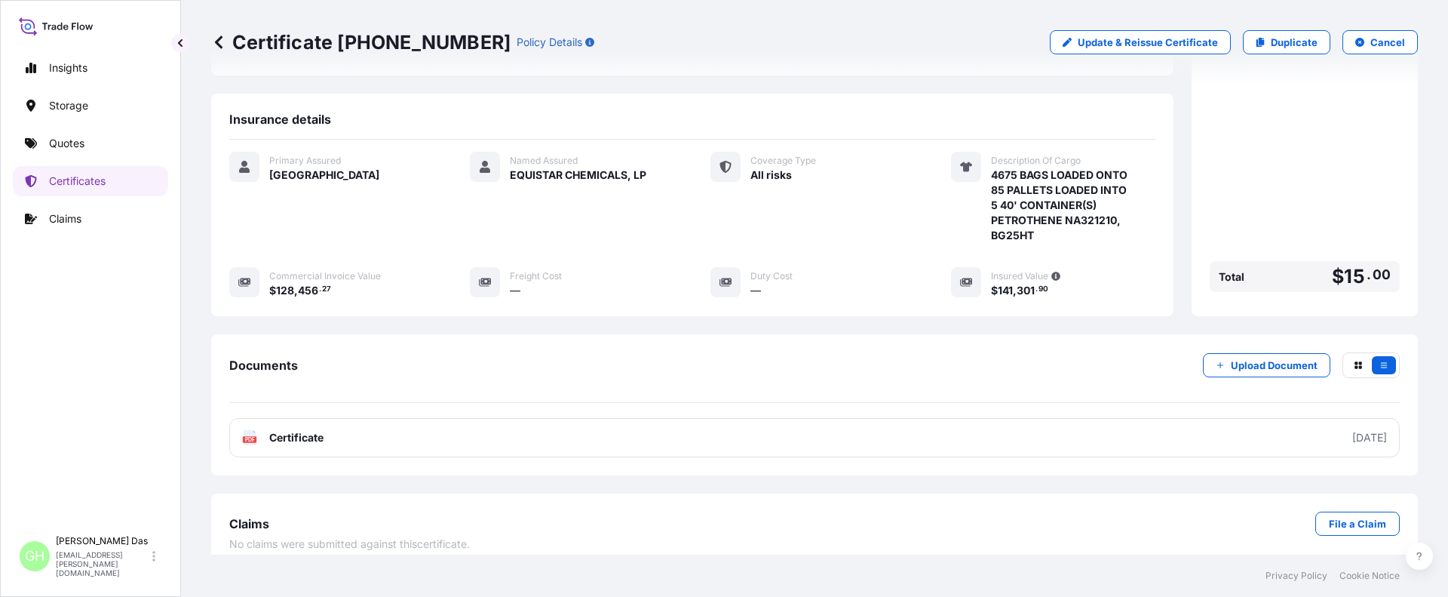
click at [1228, 426] on link "PDF Certificate 2025-08-12" at bounding box center [814, 437] width 1170 height 39
